Goal: Contribute content

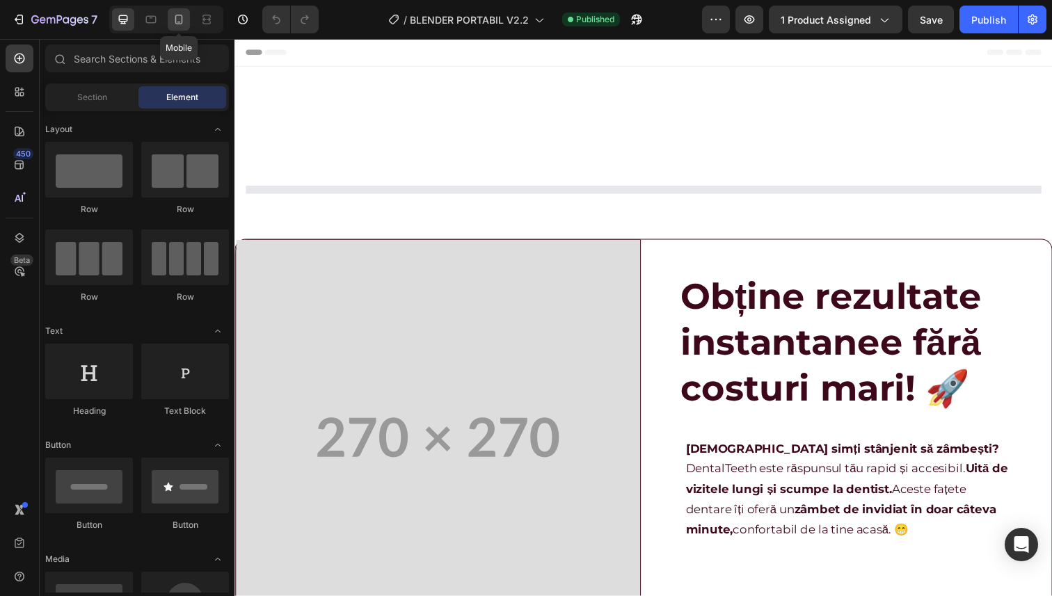
click at [180, 22] on icon at bounding box center [178, 22] width 3 height 1
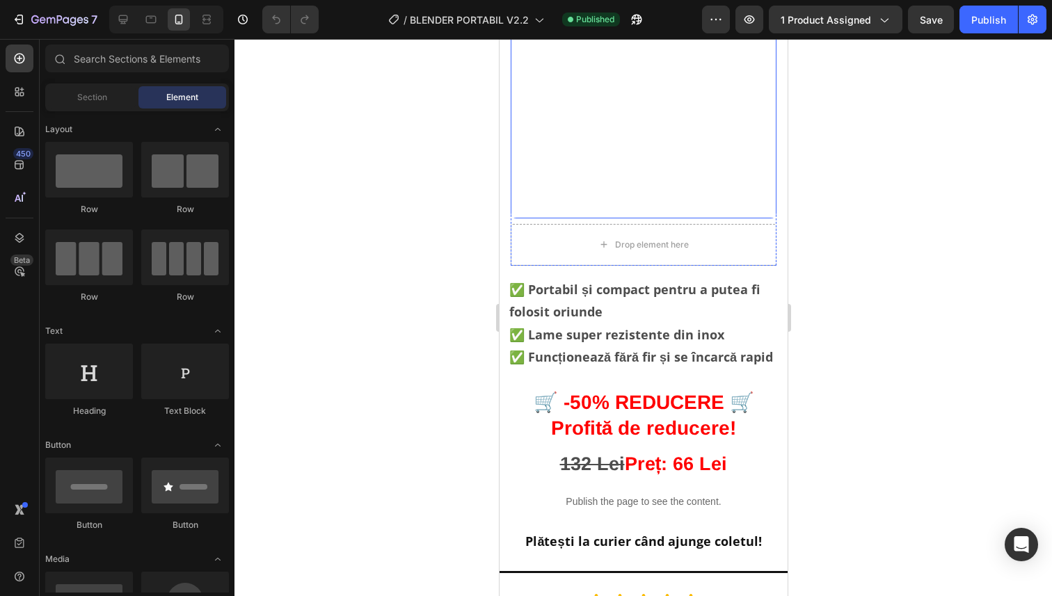
scroll to position [294, 0]
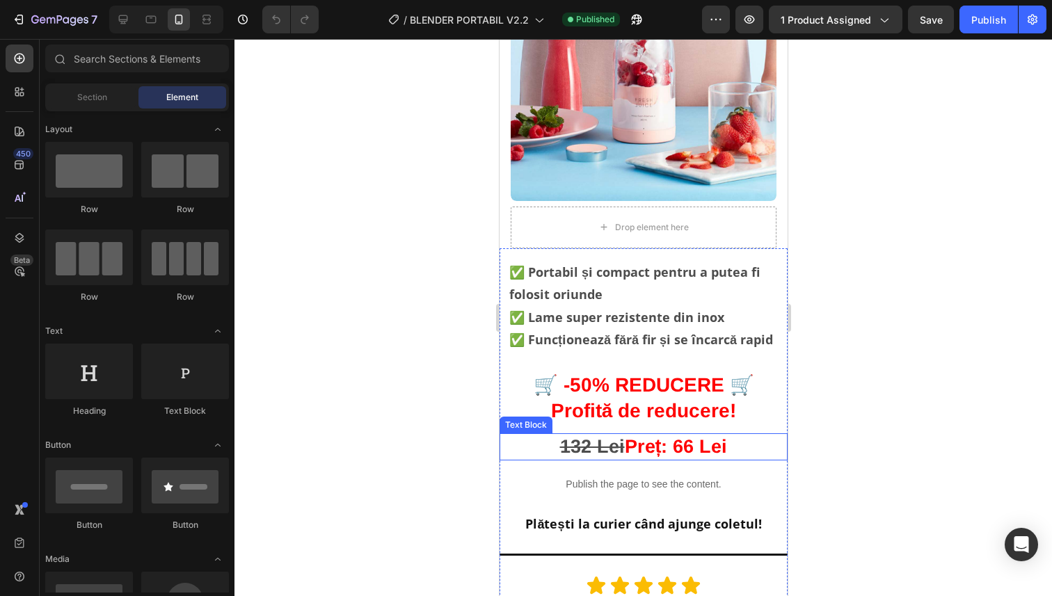
click at [702, 451] on p "132 Lei Preț: 66 Lei" at bounding box center [642, 447] width 285 height 24
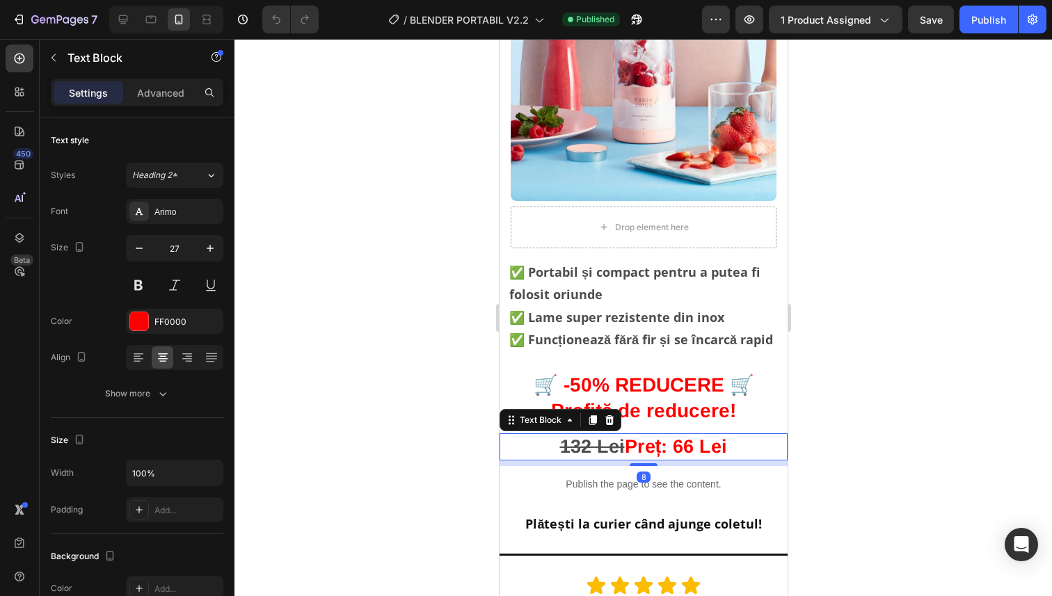
click at [700, 451] on p "132 Lei Preț: 66 Lei" at bounding box center [642, 447] width 285 height 24
click at [575, 450] on s "132 Lei" at bounding box center [591, 446] width 65 height 21
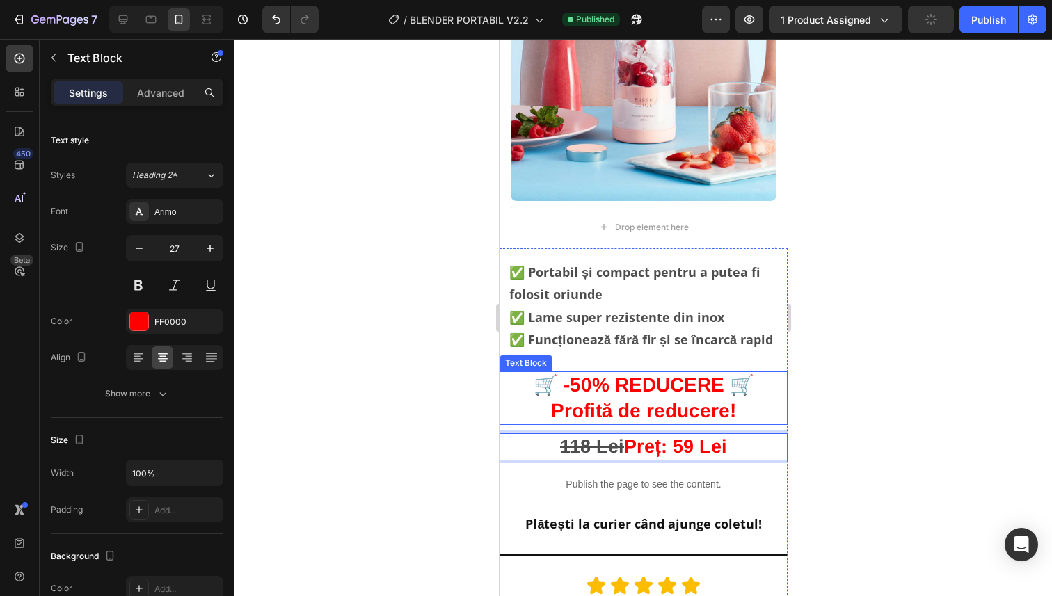
click at [919, 400] on div at bounding box center [642, 317] width 817 height 557
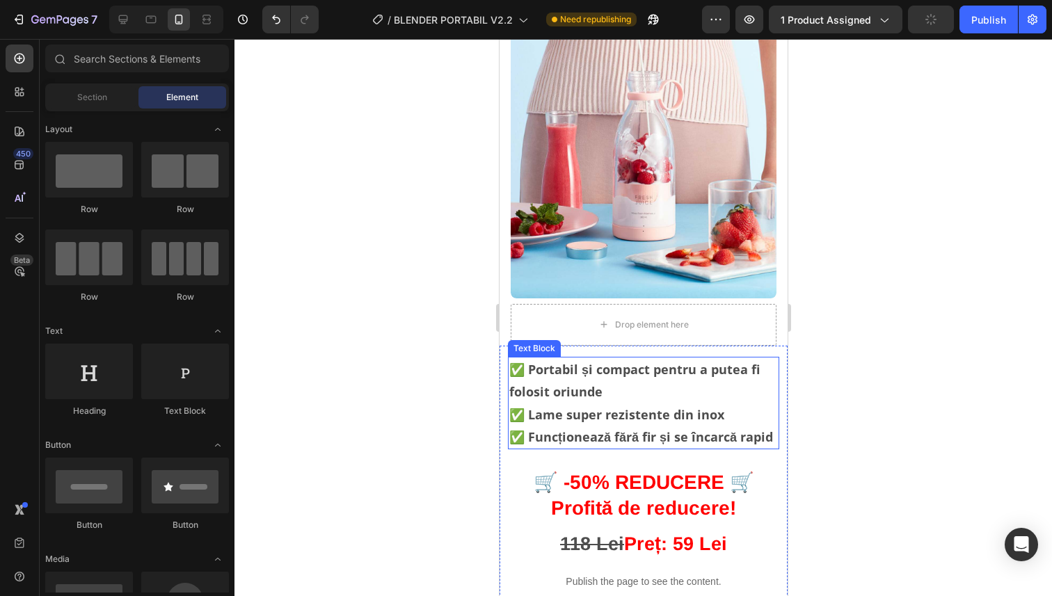
scroll to position [0, 0]
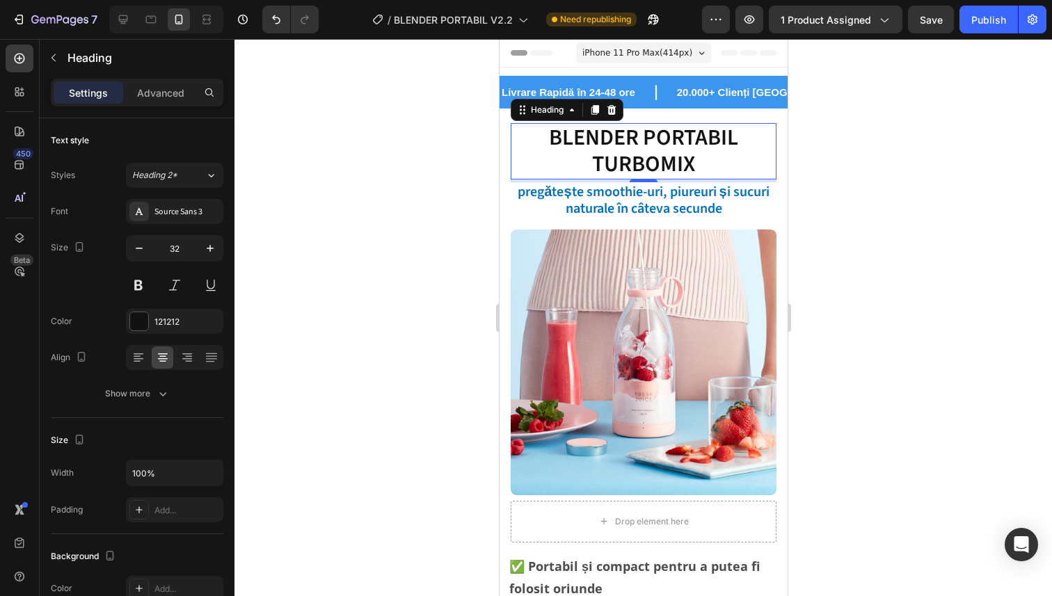
click at [714, 166] on h2 "BLENDER PORTABIL TURBOMIX" at bounding box center [643, 151] width 266 height 56
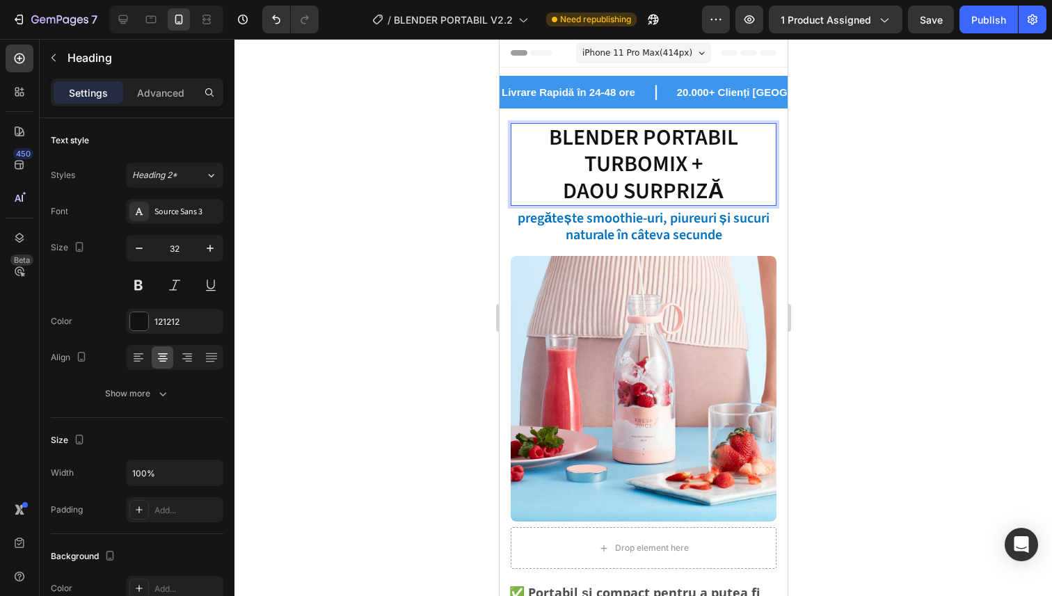
click at [577, 192] on p "BLENDER PORTABIL TURBOMIX + DAOU SURPRIZĂ" at bounding box center [642, 165] width 263 height 80
click at [578, 193] on p "BLENDER PORTABIL TURBOMIX + CDOU SURPRIZĂ" at bounding box center [642, 163] width 263 height 80
click at [924, 189] on div at bounding box center [642, 317] width 817 height 557
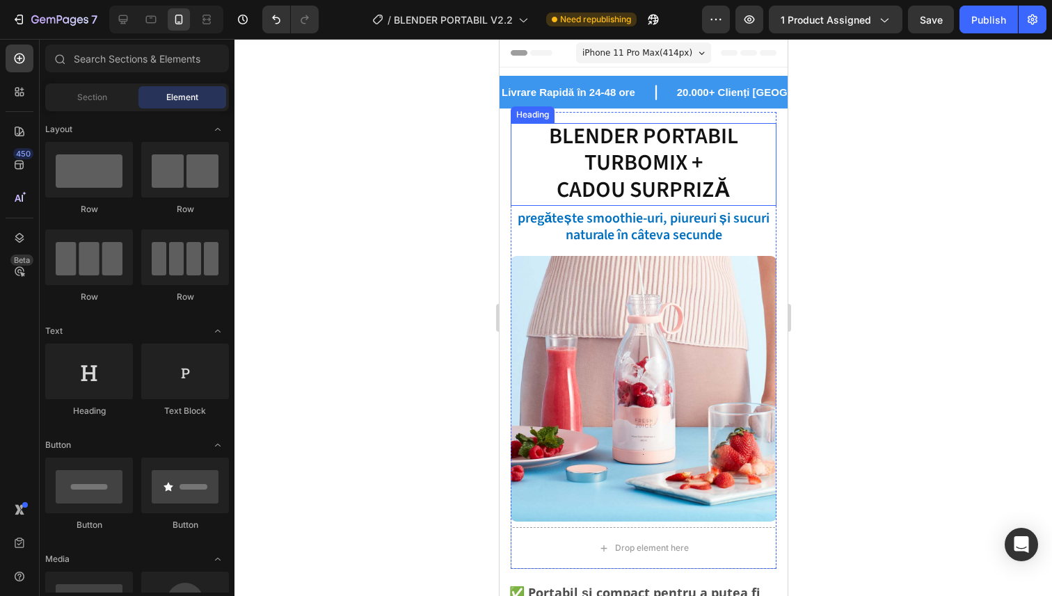
click at [711, 180] on p "BLENDER PORTABIL TURBOMIX + CADOU SURPRIZĂ" at bounding box center [642, 163] width 263 height 80
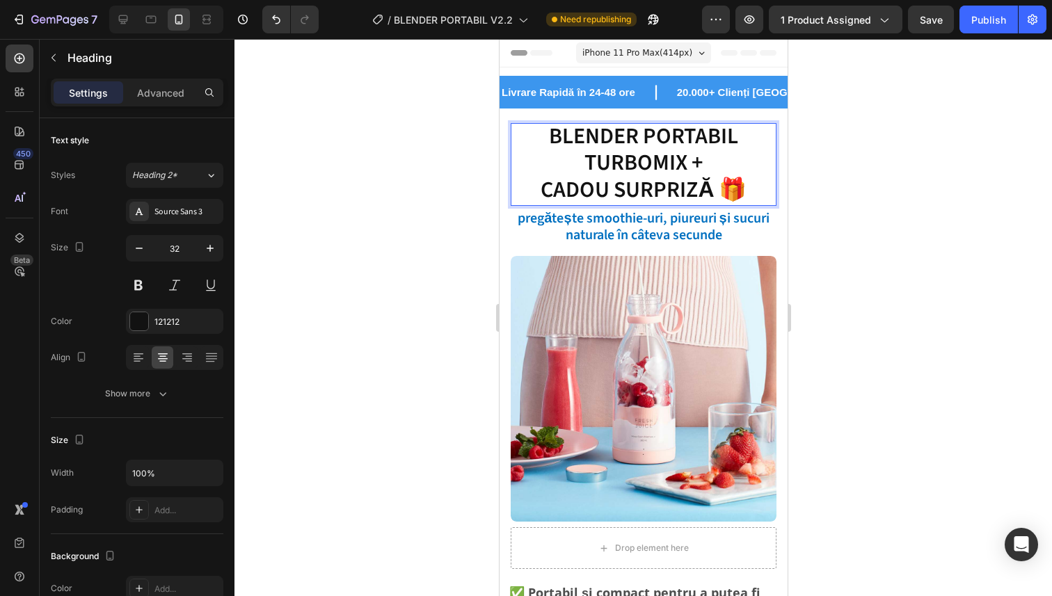
click at [901, 189] on div at bounding box center [642, 317] width 817 height 557
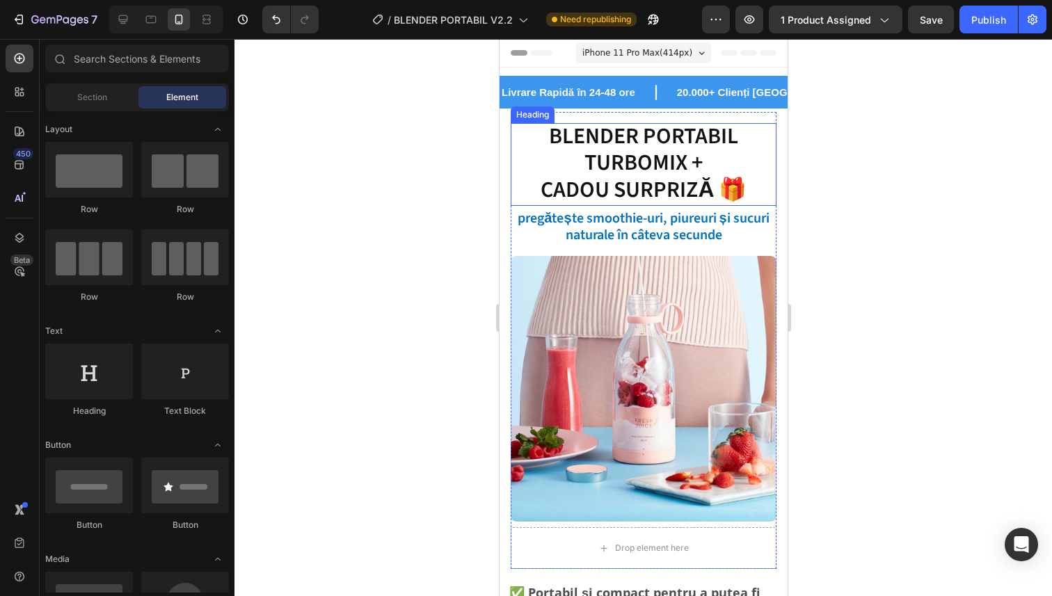
click at [697, 163] on p "BLENDER PORTABIL TURBOMIX + CADOU SURPRIZĂ 🎁" at bounding box center [642, 163] width 263 height 80
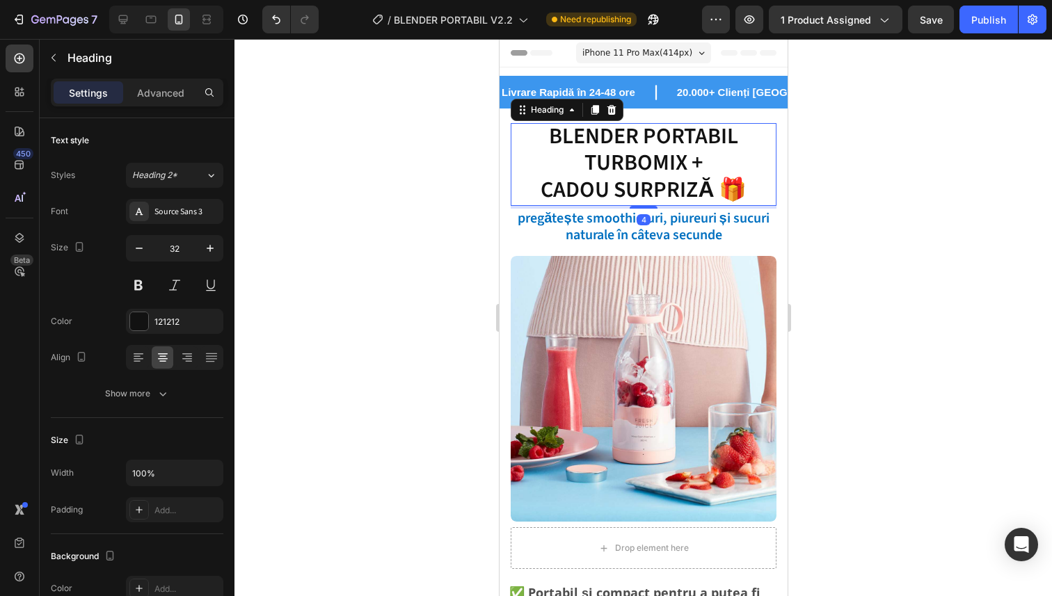
scroll to position [0, 0]
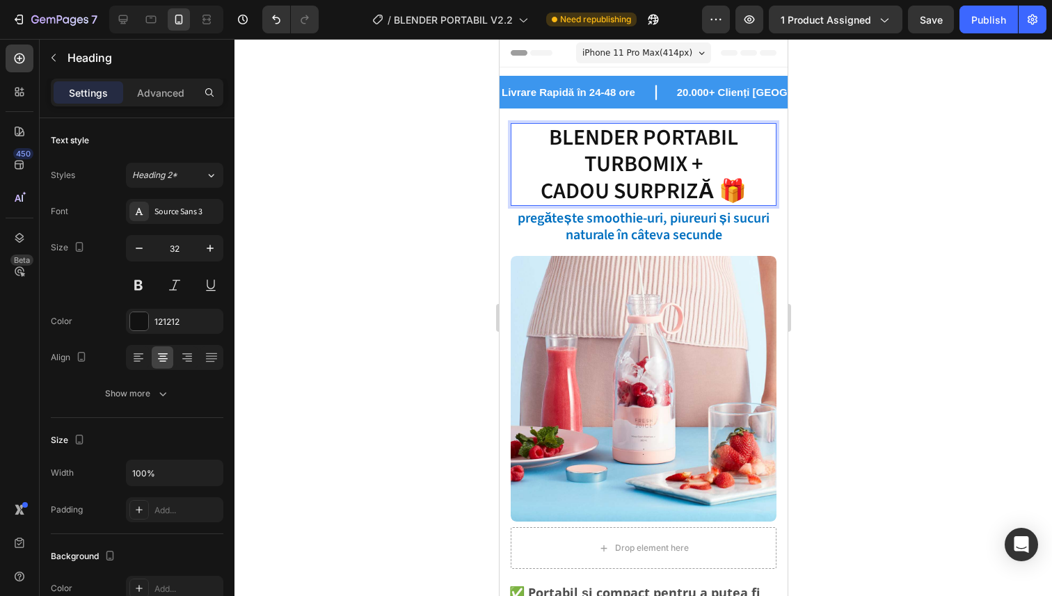
click at [694, 168] on p "BLENDER PORTABIL TURBOMIX + CADOU SURPRIZĂ 🎁" at bounding box center [642, 165] width 263 height 80
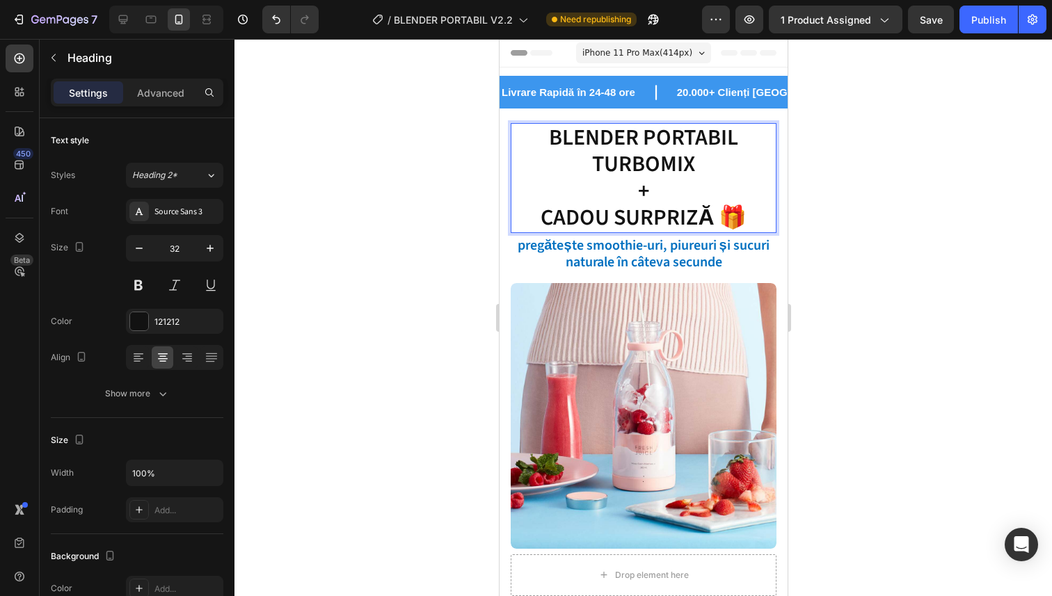
click at [551, 216] on p "BLENDER PORTABIL TURBOMIX + CADOU SURPRIZĂ 🎁" at bounding box center [642, 178] width 263 height 107
click at [549, 216] on p "BLENDER PORTABIL TURBOMIX + CADOU SURPRIZĂ 🎁" at bounding box center [642, 178] width 263 height 107
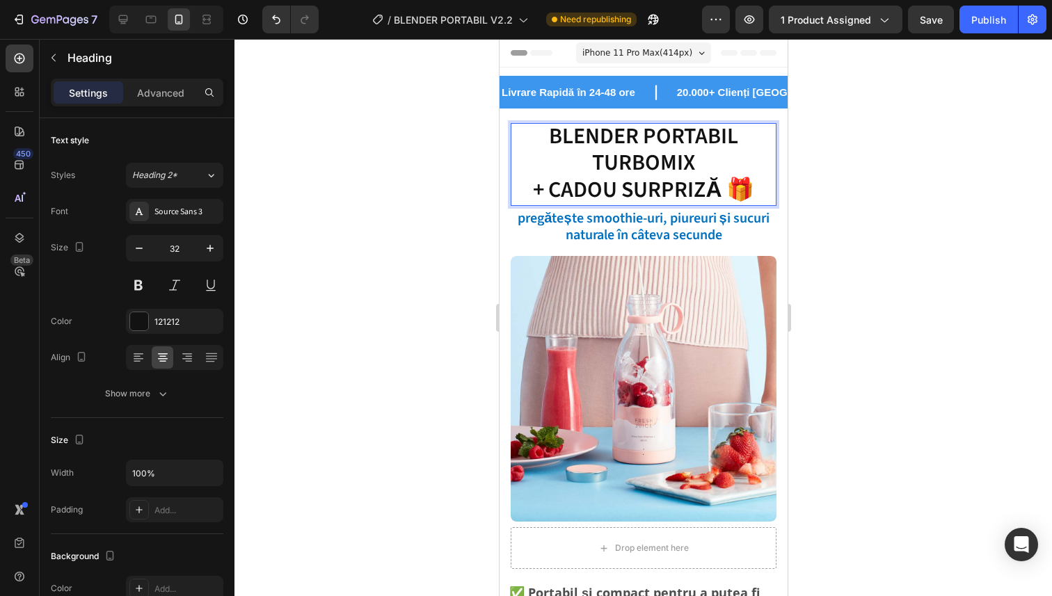
click at [866, 241] on div at bounding box center [642, 317] width 817 height 557
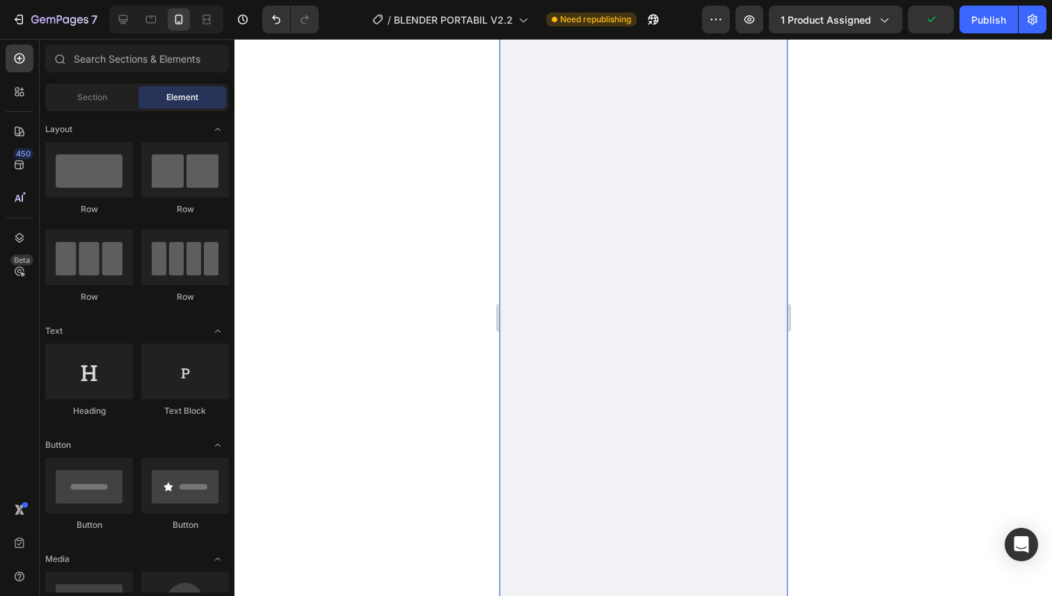
scroll to position [2425, 0]
click at [992, 13] on div "Publish" at bounding box center [988, 20] width 35 height 15
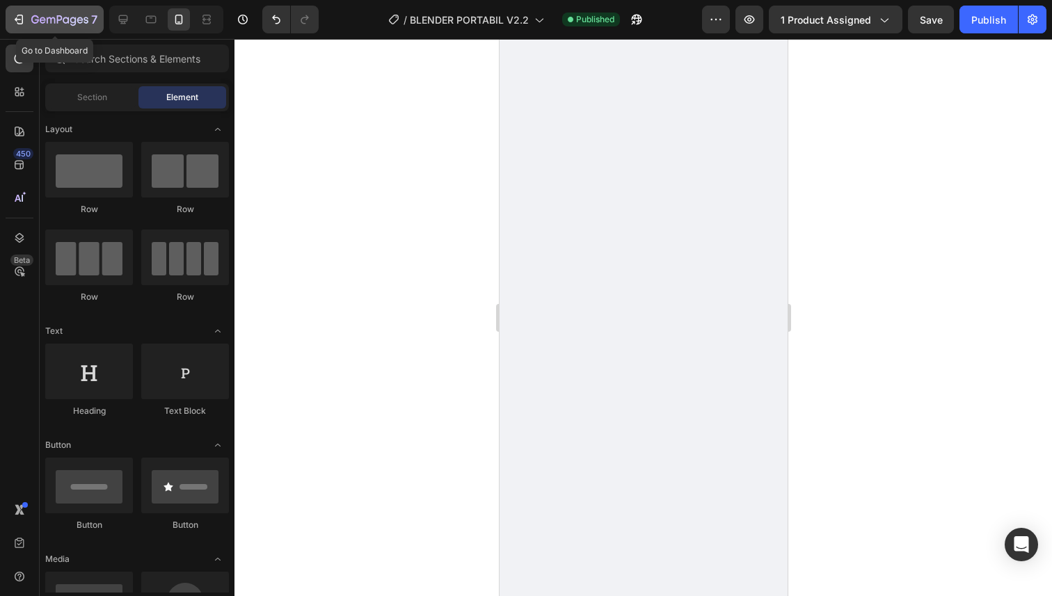
click at [22, 24] on icon "button" at bounding box center [19, 20] width 14 height 14
